Goal: Check status: Check status

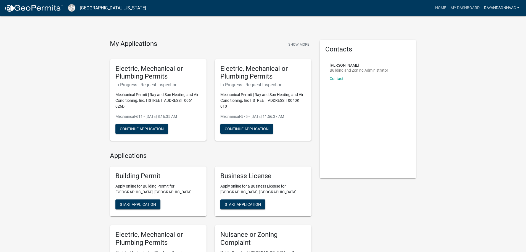
click at [496, 6] on link "RayandSonhvac" at bounding box center [502, 8] width 40 height 10
click at [389, 35] on div "My Applications Show More Electric, Mechanical or Plumbing Permits In Progress …" at bounding box center [263, 211] width 526 height 422
click at [463, 5] on link "My Dashboard" at bounding box center [465, 8] width 33 height 10
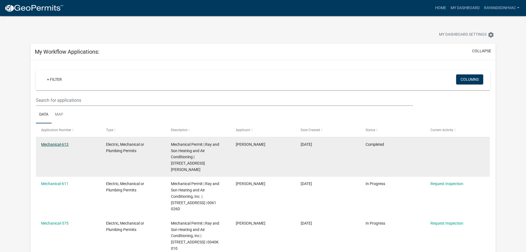
click at [46, 145] on link "Mechanical-613" at bounding box center [54, 144] width 27 height 4
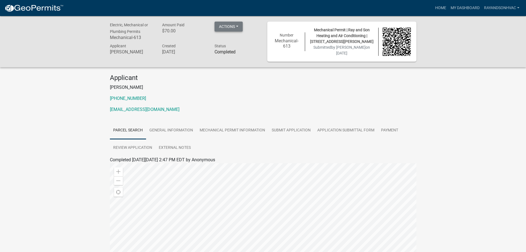
click at [239, 26] on button "Actions" at bounding box center [229, 27] width 28 height 10
click at [235, 82] on h4 "Applicant" at bounding box center [263, 78] width 307 height 8
